Goal: Task Accomplishment & Management: Complete application form

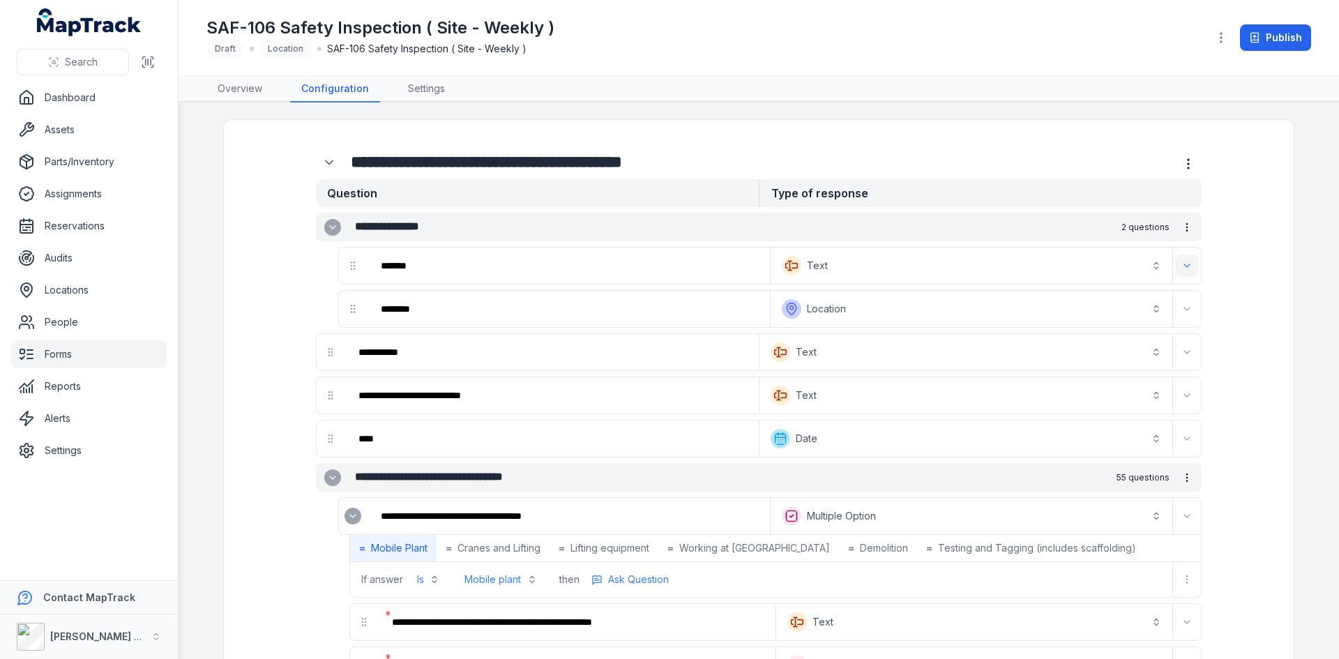
click at [1184, 266] on icon "Expand" at bounding box center [1186, 265] width 11 height 11
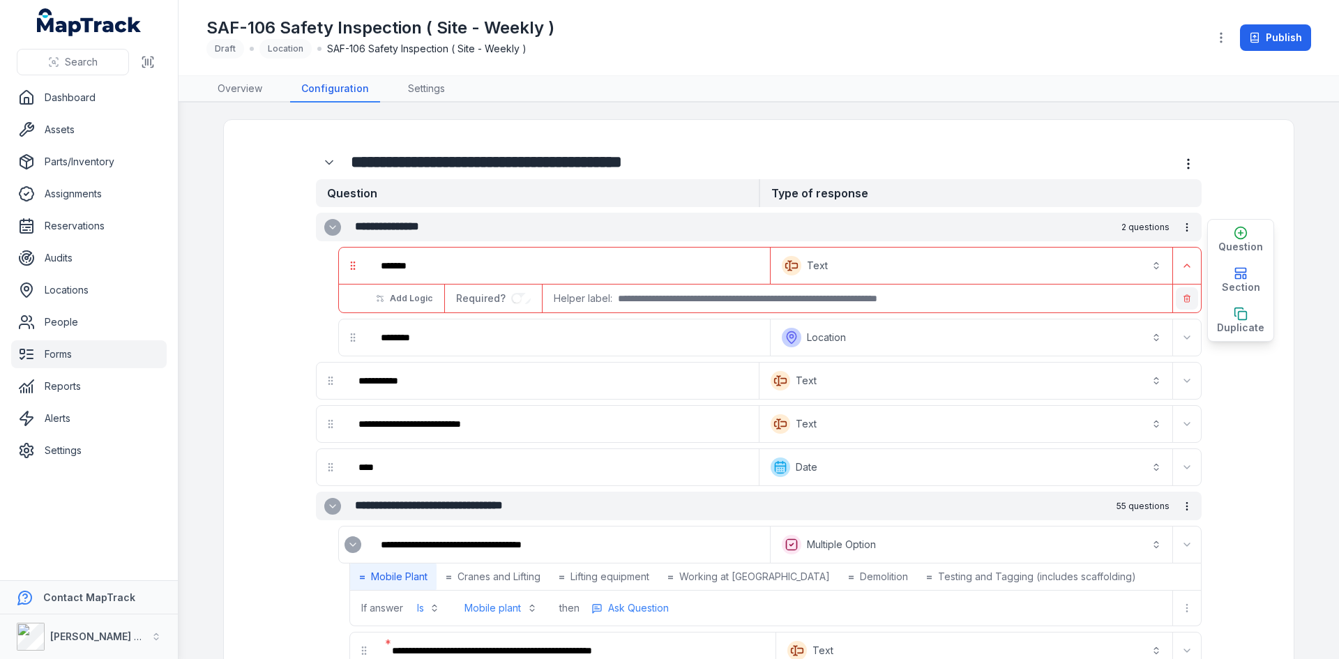
click at [1182, 303] on button "button" at bounding box center [1186, 298] width 22 height 22
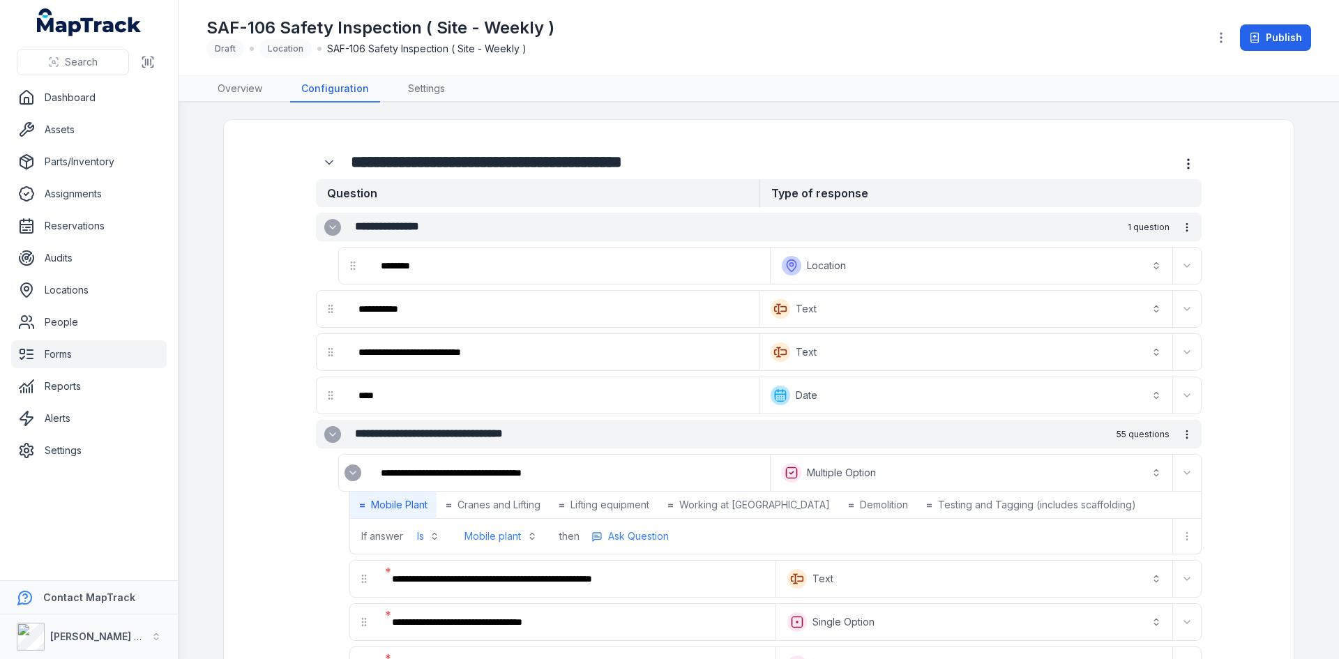
click at [969, 365] on button "Text *******" at bounding box center [965, 352] width 407 height 31
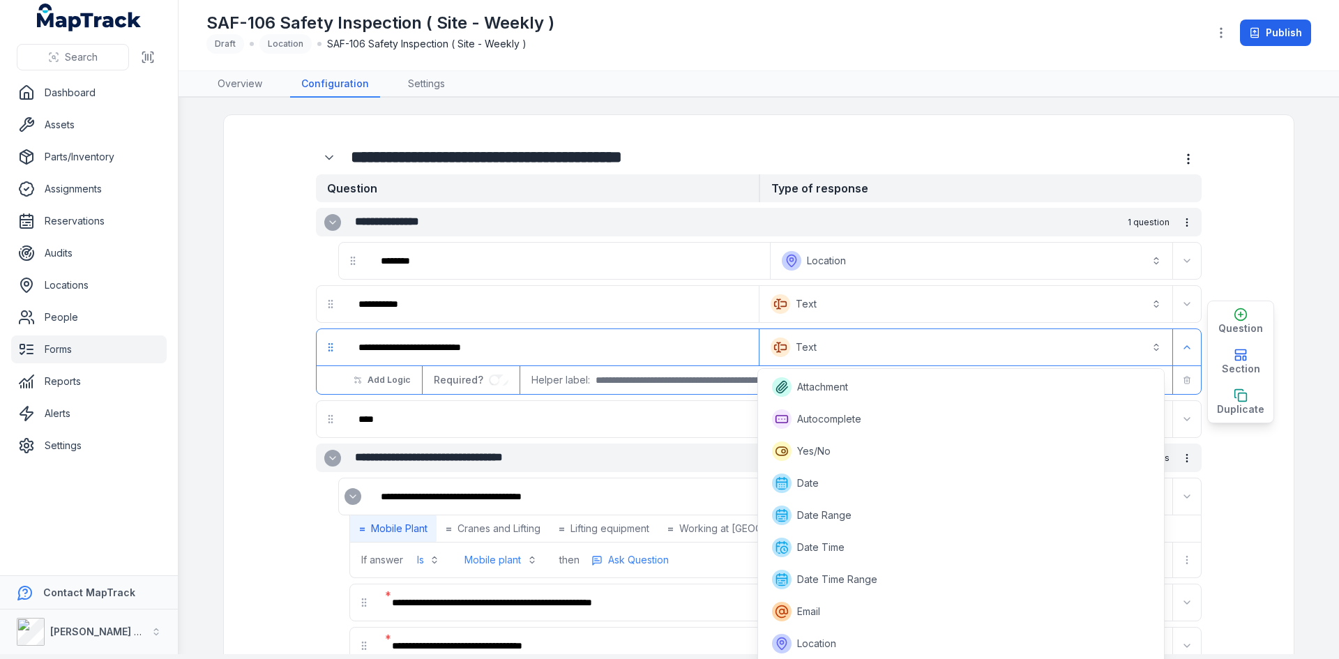
scroll to position [192, 0]
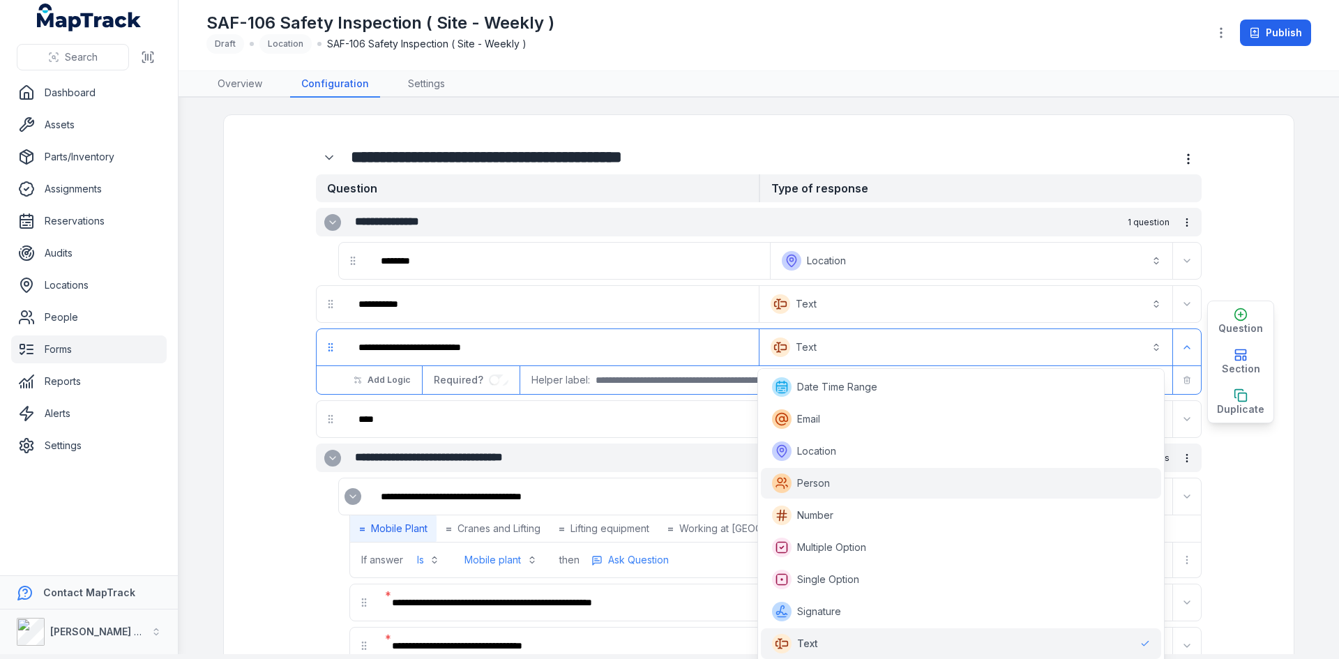
click at [875, 484] on div "Person" at bounding box center [961, 483] width 378 height 20
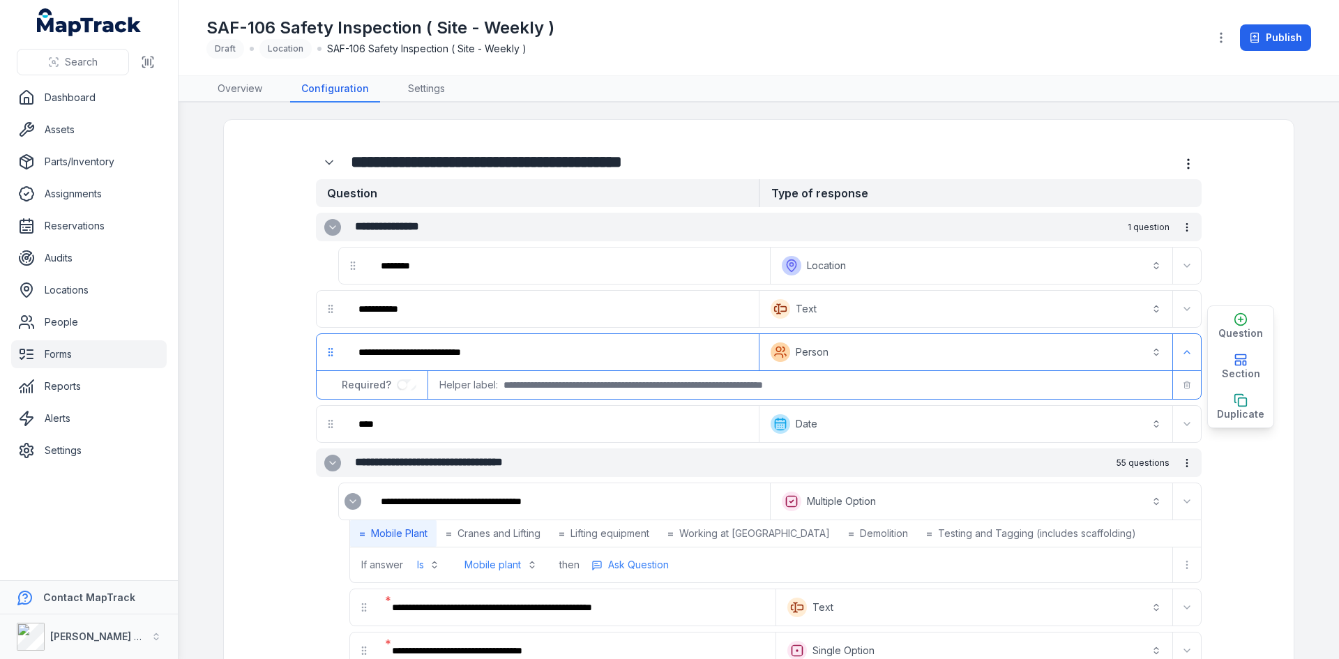
scroll to position [0, 0]
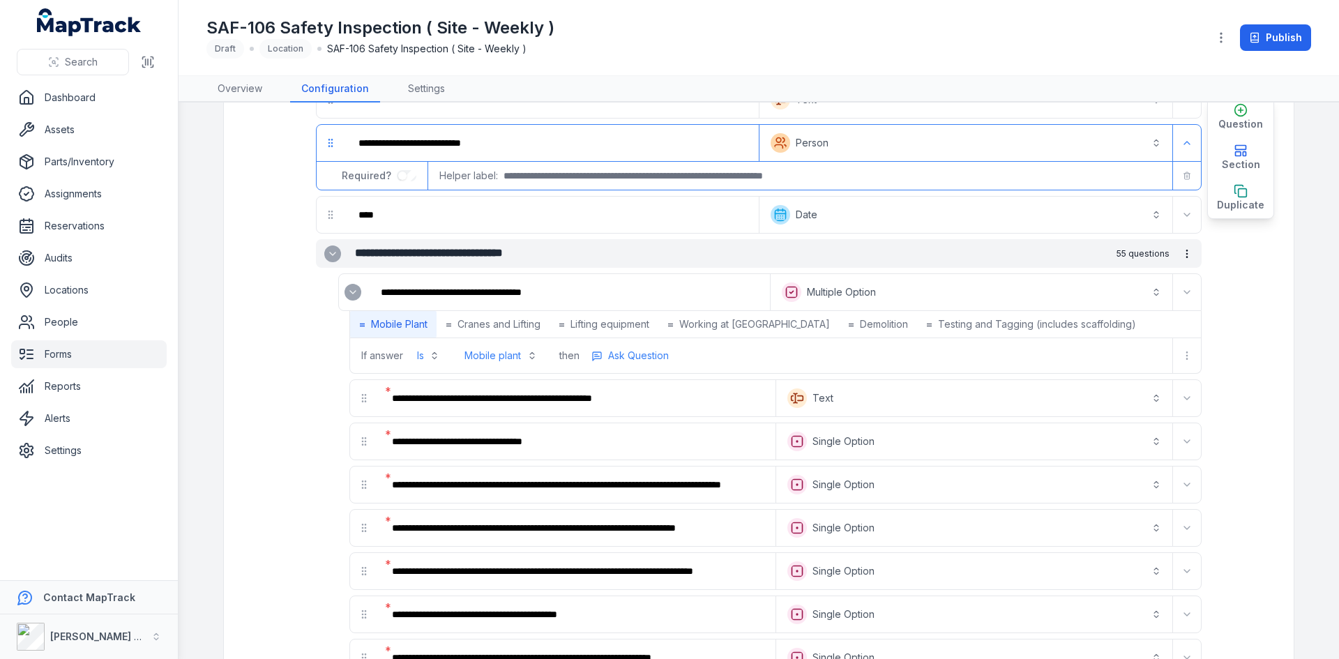
scroll to position [279, 0]
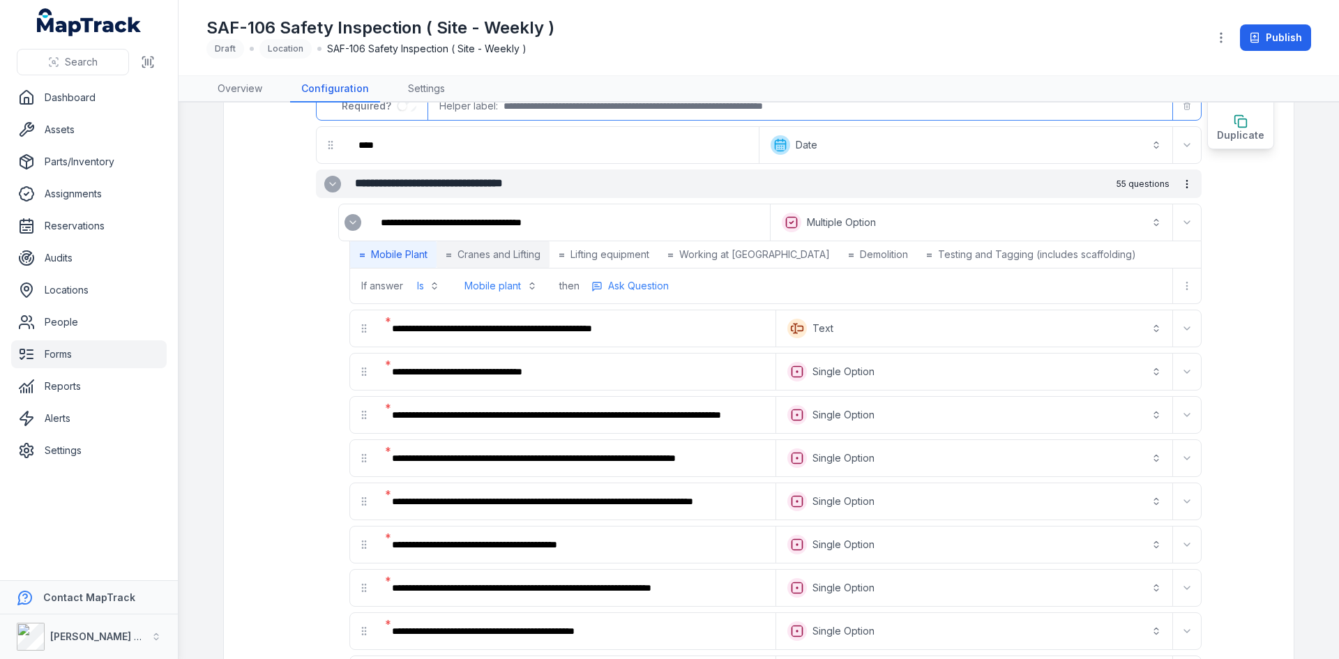
click at [501, 255] on span "Cranes and Lifting" at bounding box center [498, 254] width 83 height 14
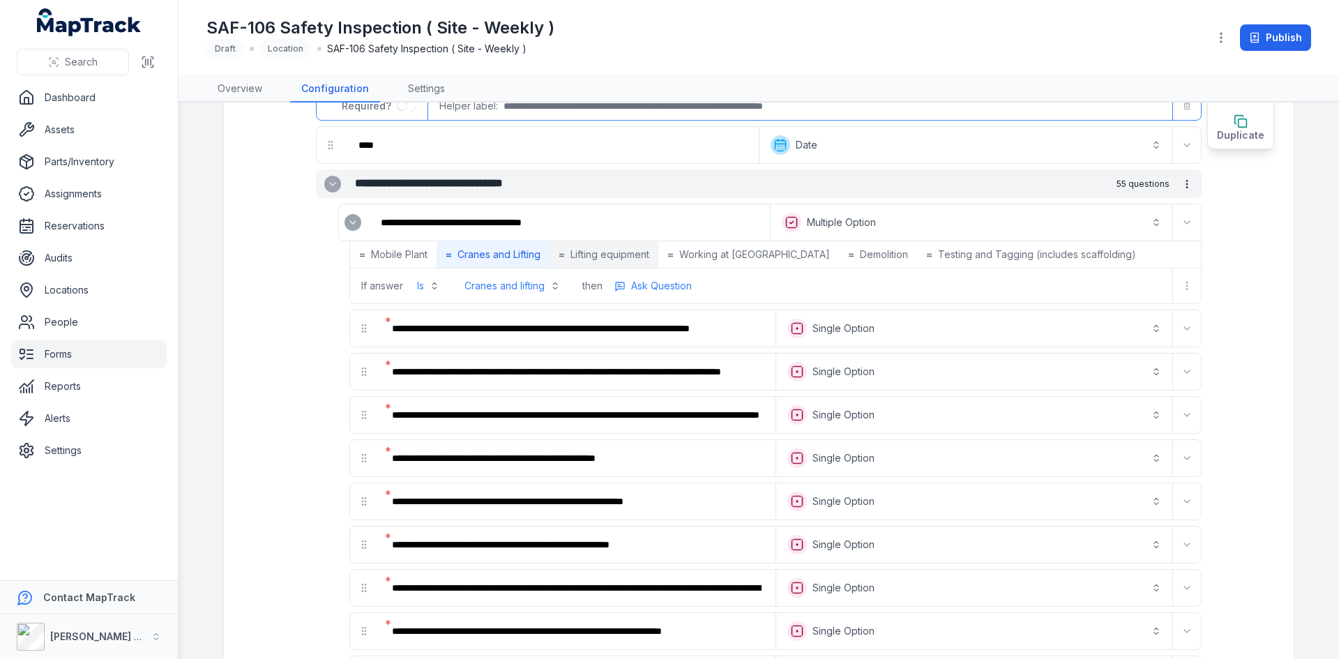
click at [598, 252] on span "Lifting equipment" at bounding box center [609, 254] width 79 height 14
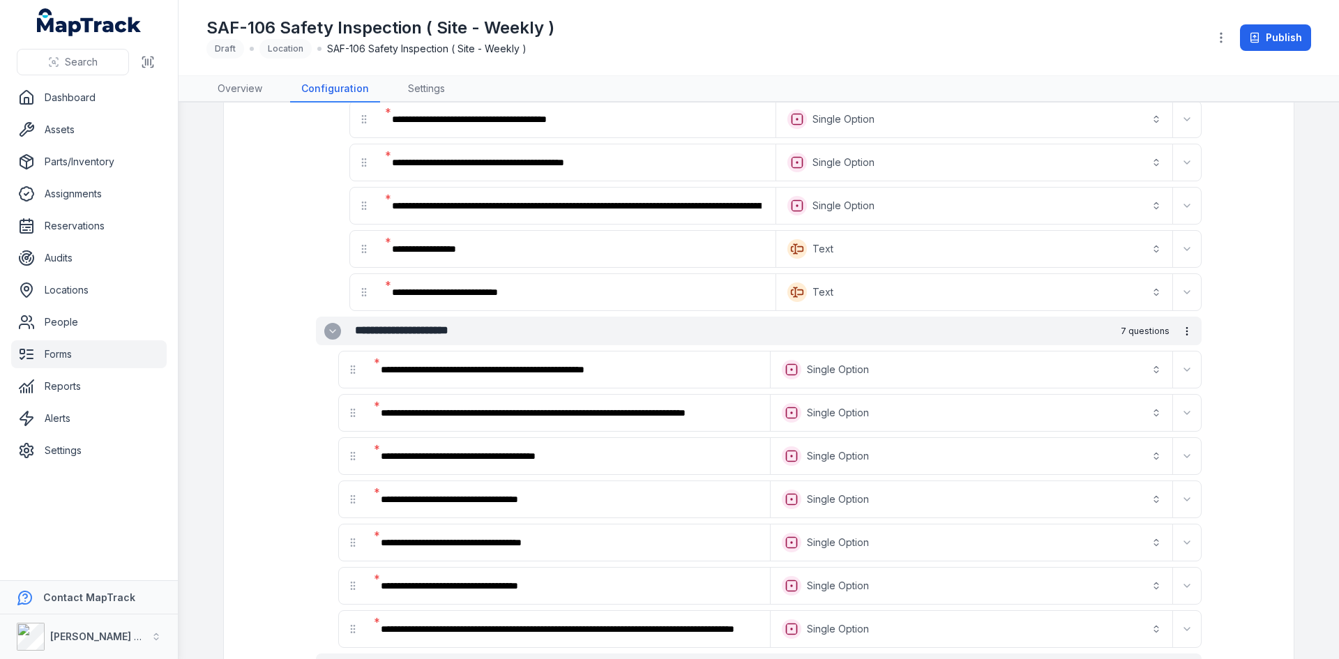
scroll to position [418, 0]
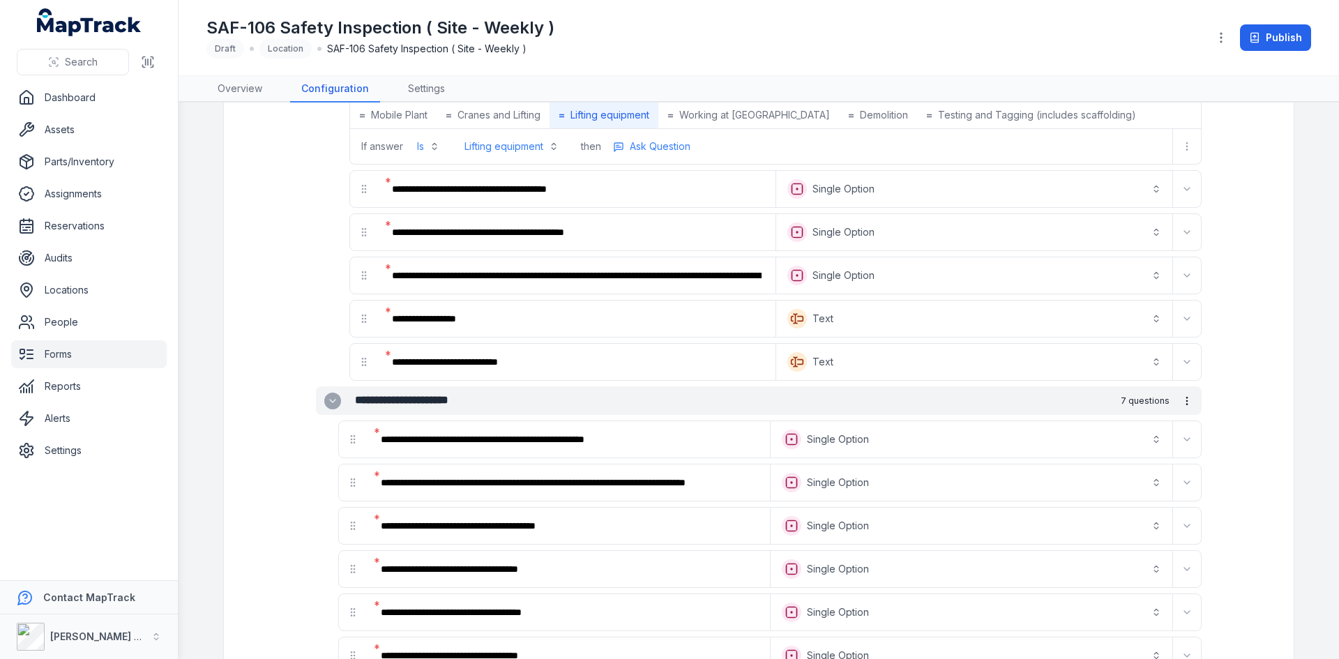
click at [851, 326] on button "Text *******" at bounding box center [974, 318] width 390 height 31
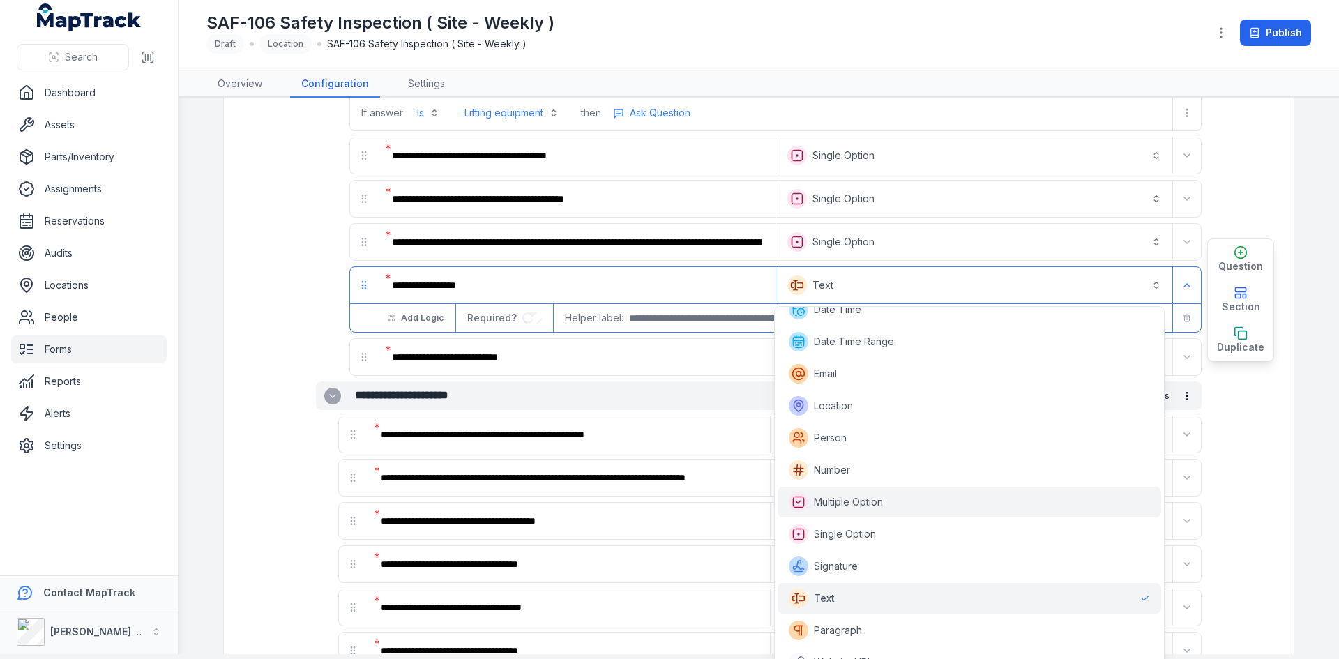
scroll to position [192, 0]
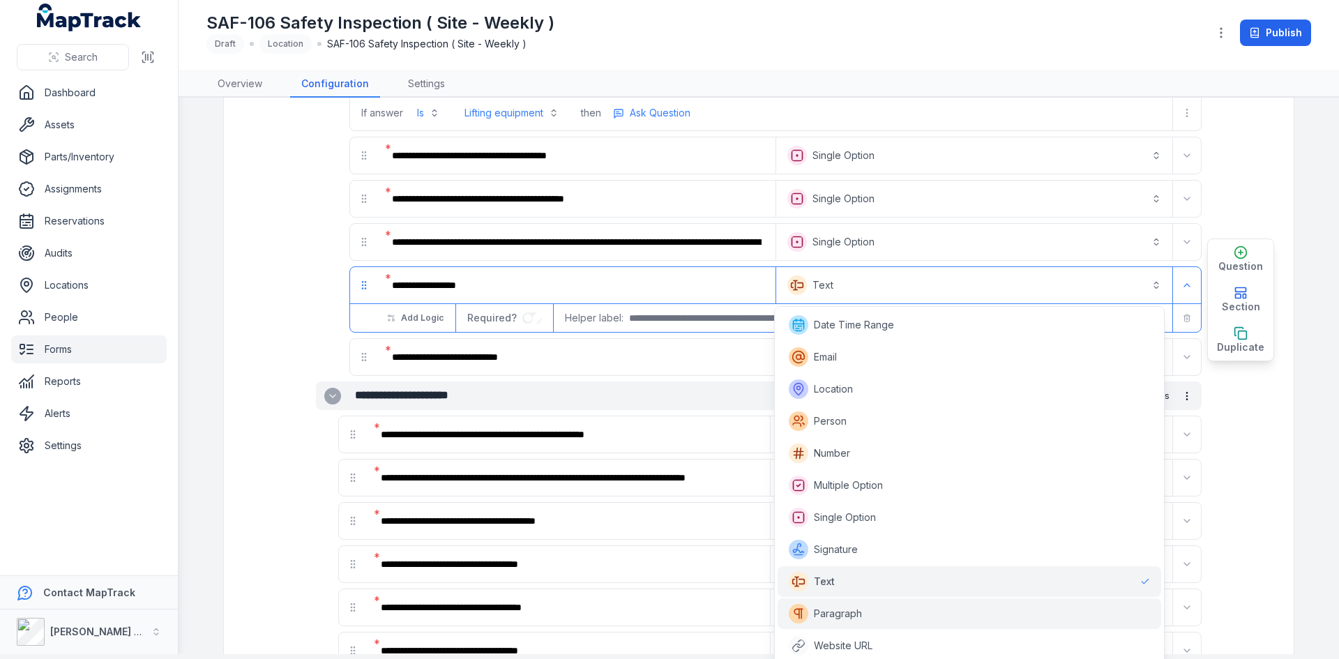
click at [842, 613] on span "Paragraph" at bounding box center [838, 614] width 48 height 14
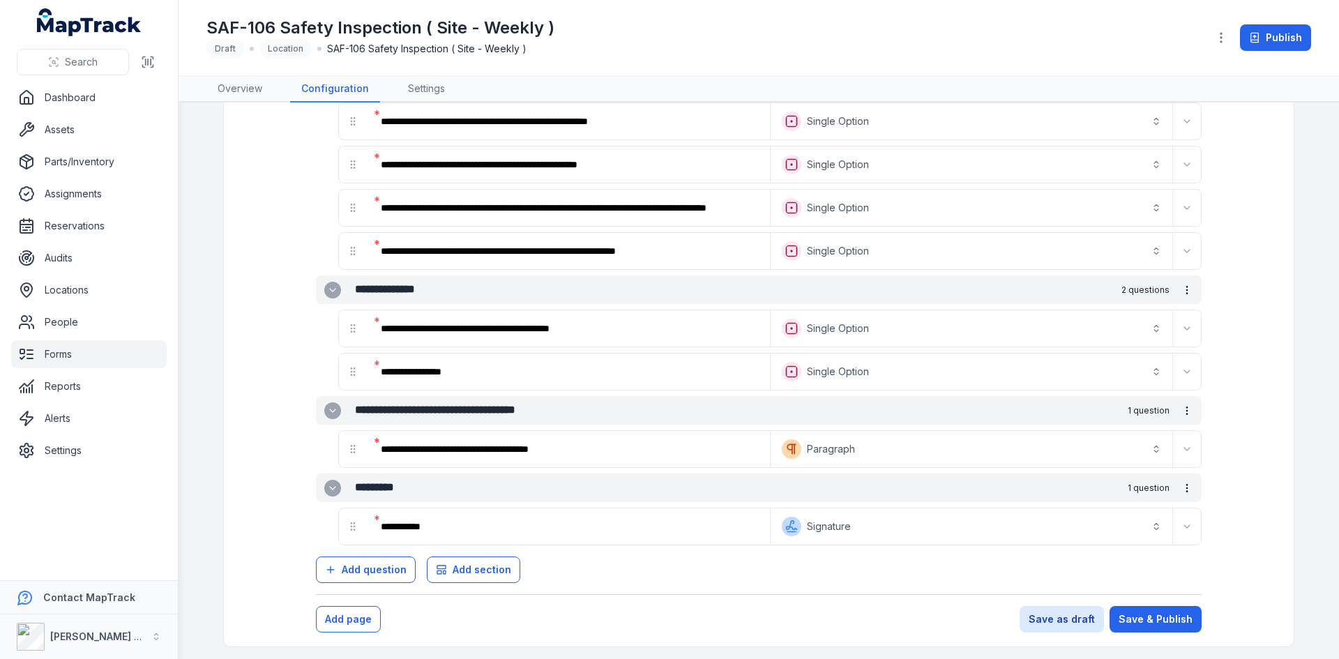
scroll to position [1078, 0]
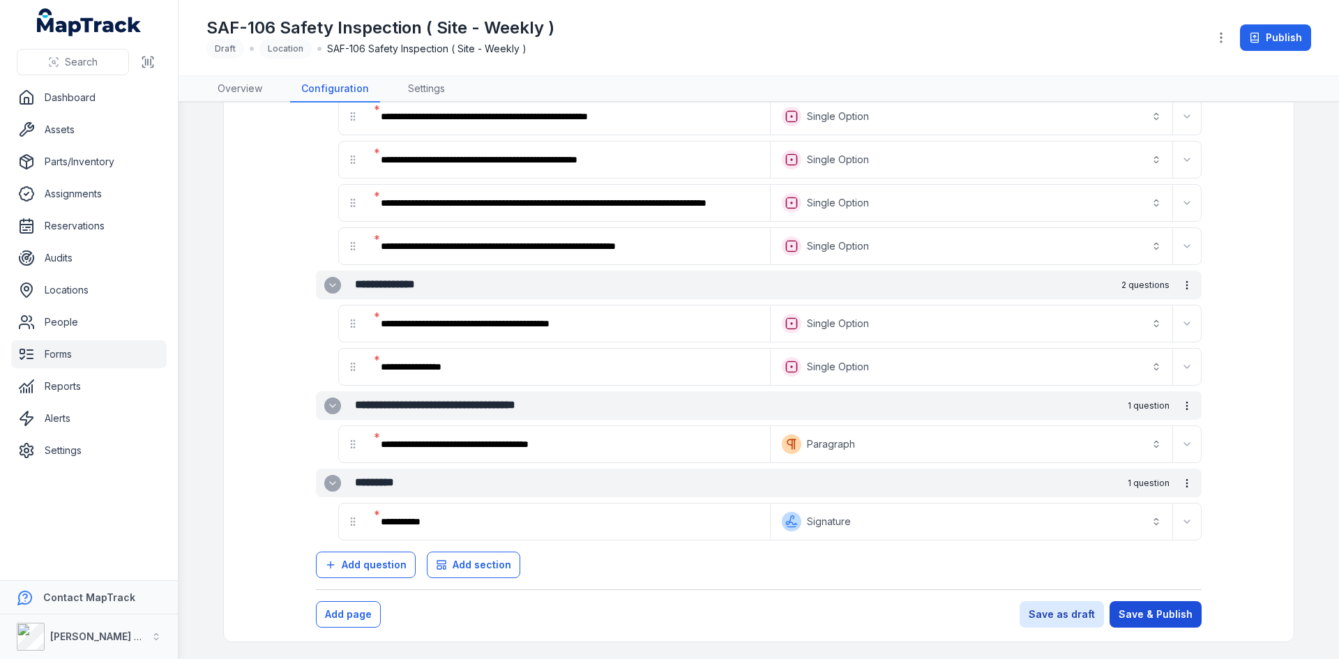
click at [1168, 613] on button "Save & Publish" at bounding box center [1155, 614] width 92 height 26
